Goal: Find specific page/section: Find specific page/section

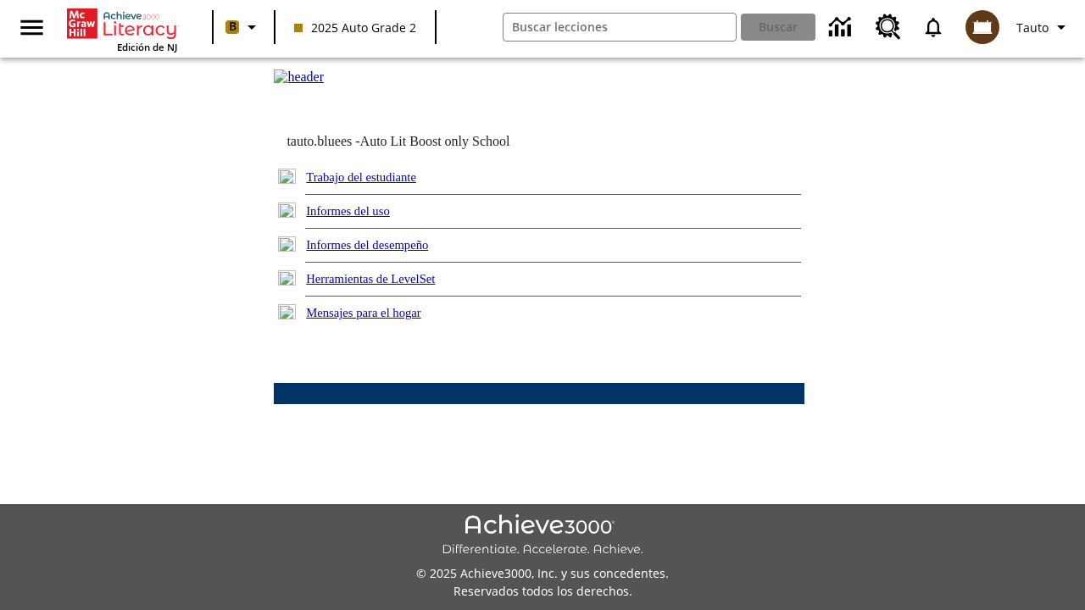
click at [382, 184] on link "Trabajo del estudiante" at bounding box center [361, 177] width 110 height 14
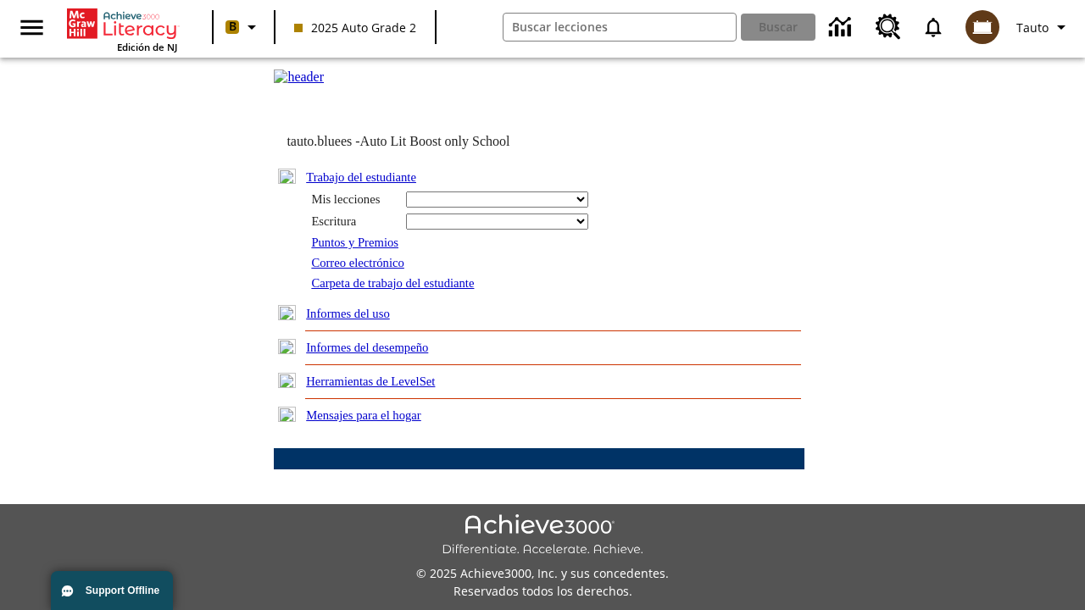
select select "/options/reports/?report_id=24&atype=14&section=2"
